Goal: Download file/media

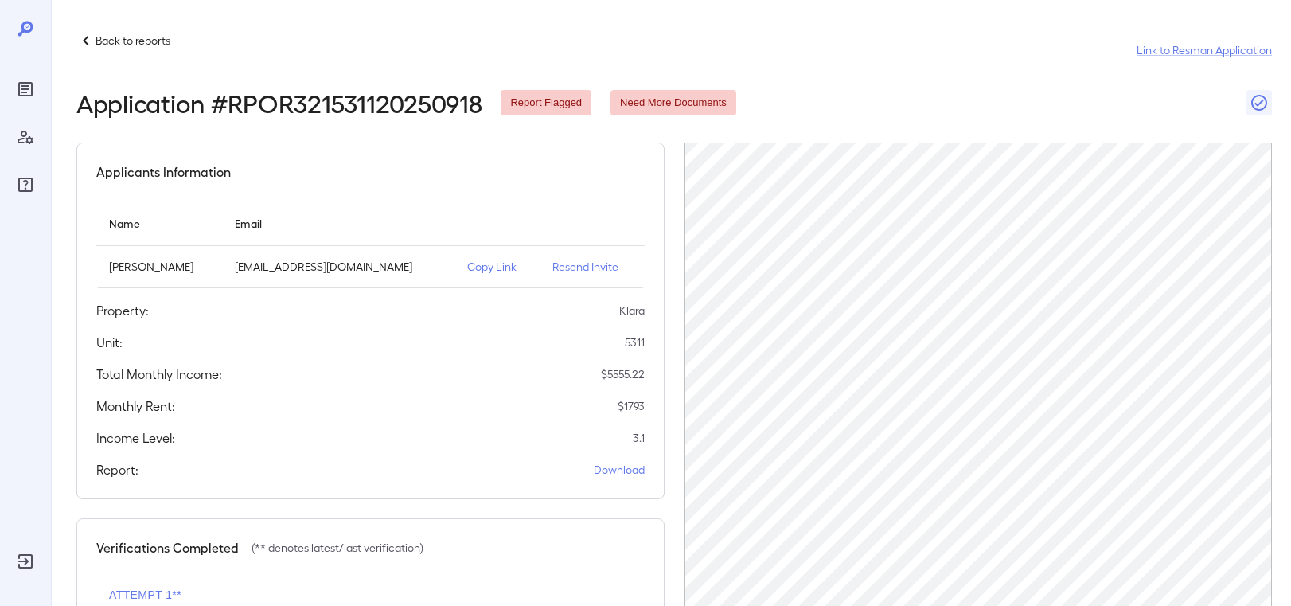
scroll to position [279, 0]
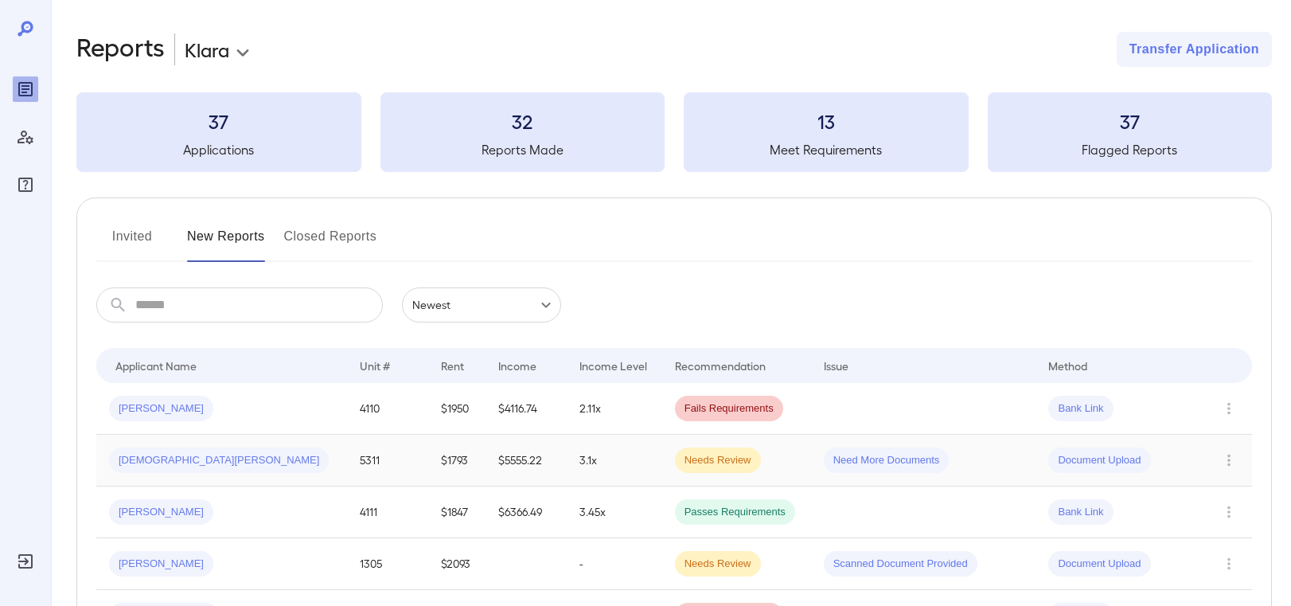
click at [197, 465] on div "Jhavian W..." at bounding box center [221, 459] width 225 height 25
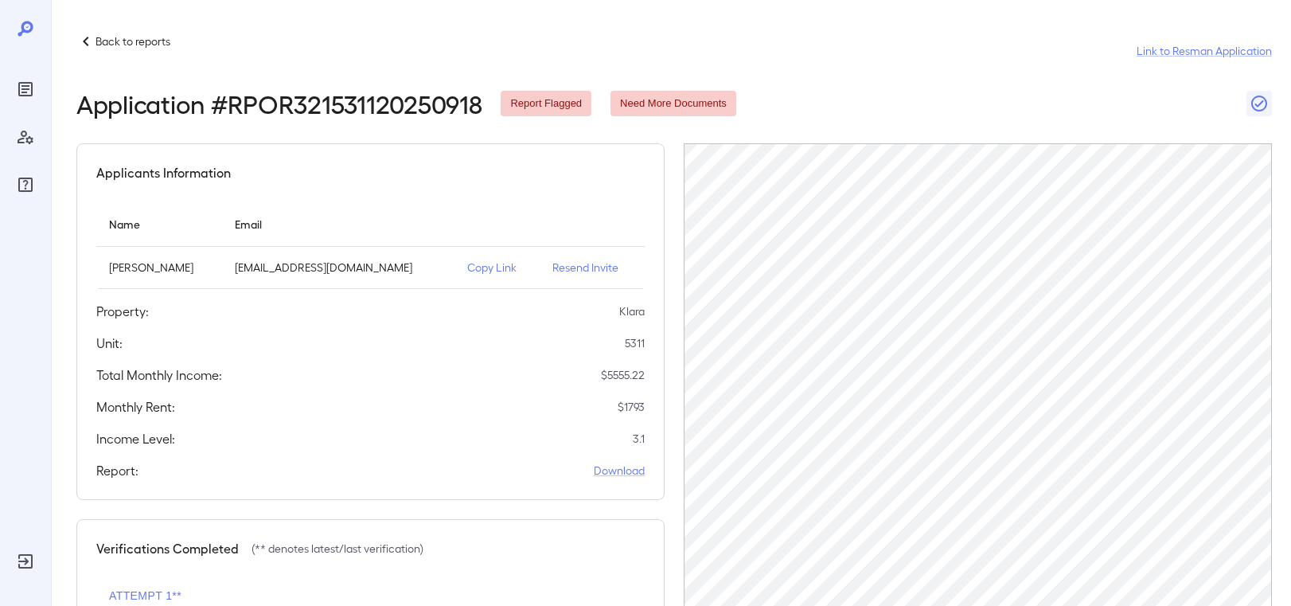
scroll to position [279, 0]
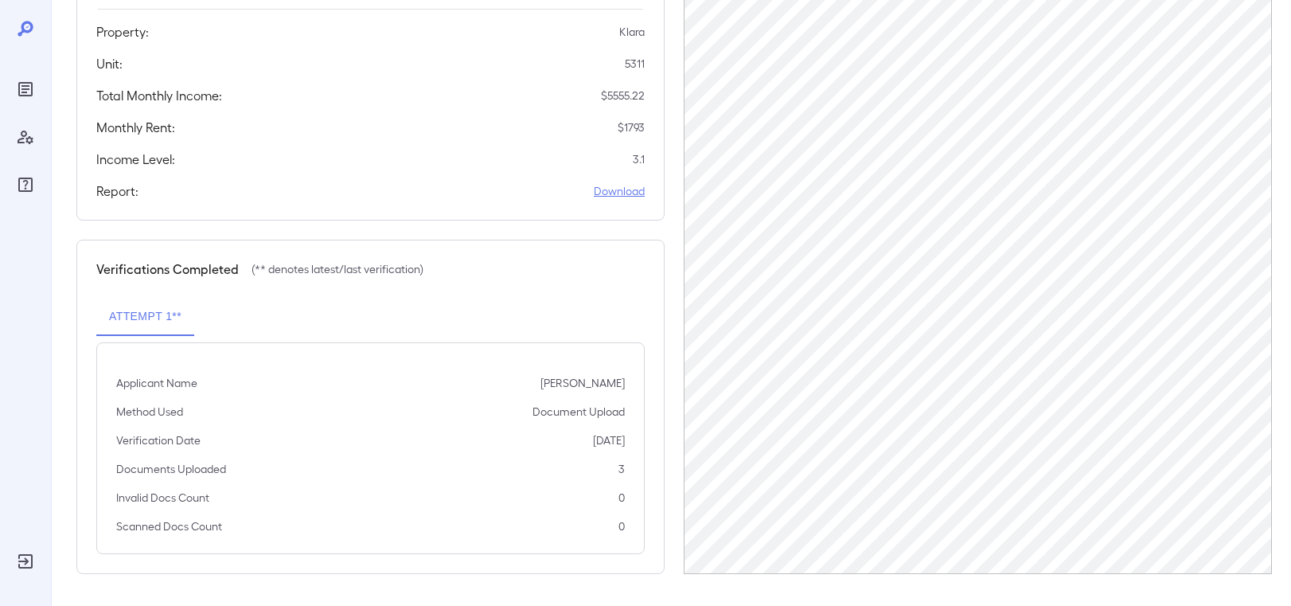
drag, startPoint x: 640, startPoint y: 200, endPoint x: 622, endPoint y: 194, distance: 19.1
click at [638, 199] on div "Report: Download" at bounding box center [370, 190] width 548 height 19
click at [621, 193] on link "Download" at bounding box center [619, 191] width 51 height 16
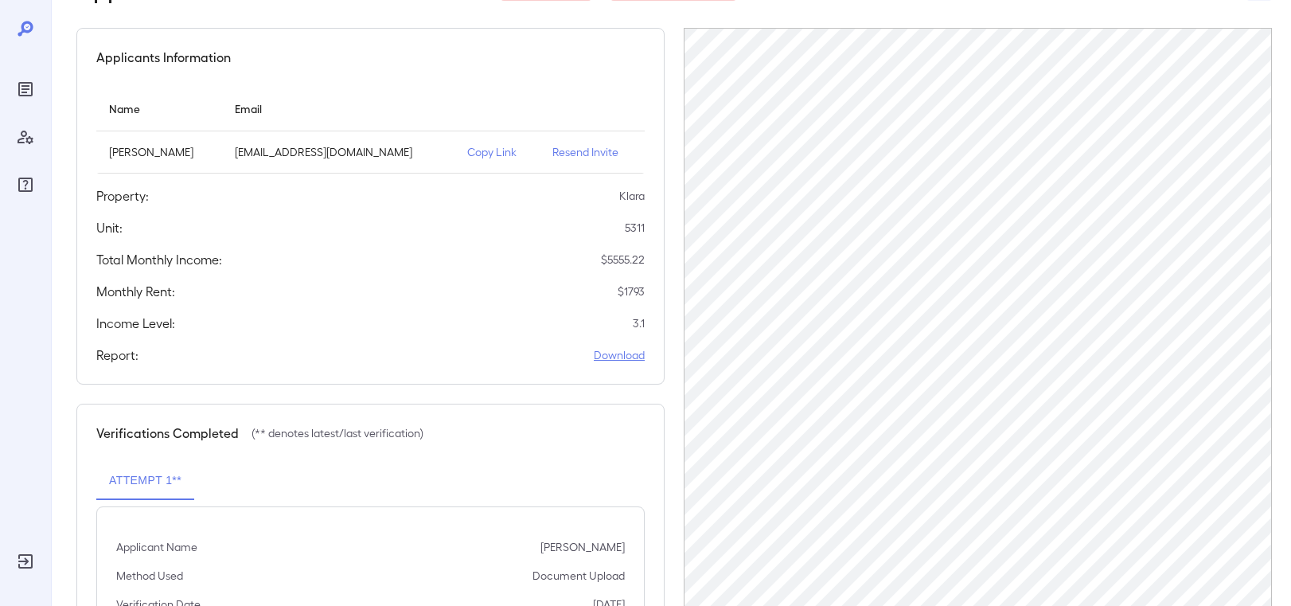
scroll to position [0, 0]
